Goal: Task Accomplishment & Management: Manage account settings

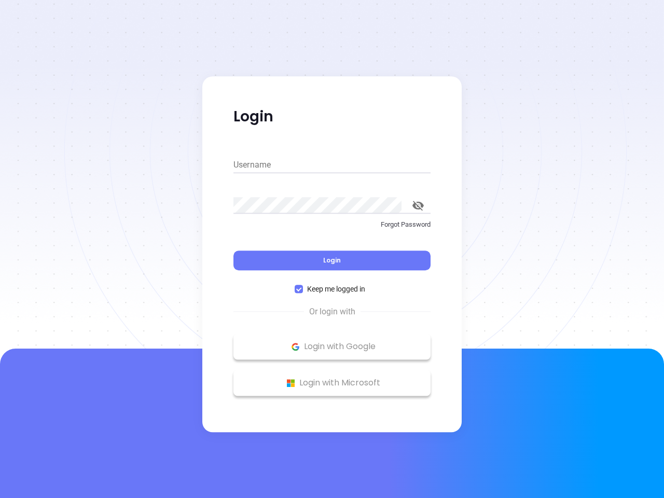
click at [332, 249] on div "Login" at bounding box center [332, 254] width 197 height 32
click at [332, 165] on input "Username" at bounding box center [332, 165] width 197 height 17
click at [418, 206] on icon "toggle password visibility" at bounding box center [418, 206] width 11 height 10
click at [332, 261] on span "Login" at bounding box center [332, 260] width 18 height 9
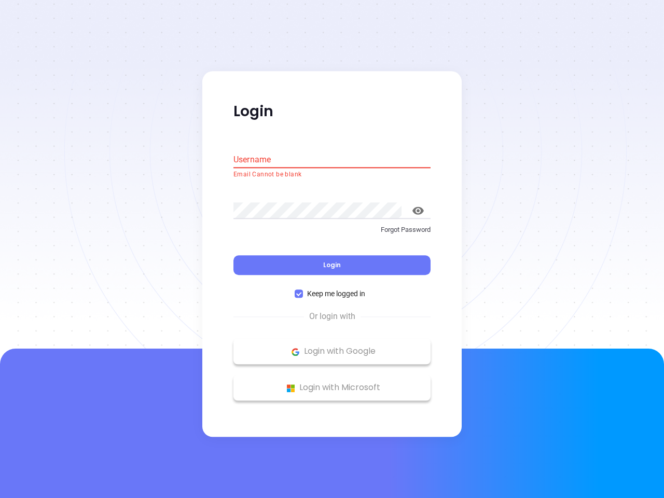
click at [332, 289] on span "Keep me logged in" at bounding box center [336, 294] width 66 height 11
click at [303, 290] on input "Keep me logged in" at bounding box center [299, 294] width 8 height 8
checkbox input "false"
click at [332, 347] on p "Login with Google" at bounding box center [332, 352] width 187 height 16
click at [332, 383] on p "Login with Microsoft" at bounding box center [332, 388] width 187 height 16
